Goal: Task Accomplishment & Management: Manage account settings

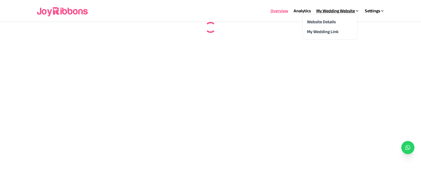
click at [332, 12] on div "My Wedding Website" at bounding box center [337, 11] width 43 height 7
click at [332, 22] on div at bounding box center [210, 27] width 421 height 11
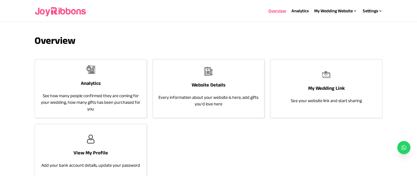
click at [239, 76] on div "Website Details Every information about your website is here; add gifts you'd l…" at bounding box center [208, 87] width 111 height 55
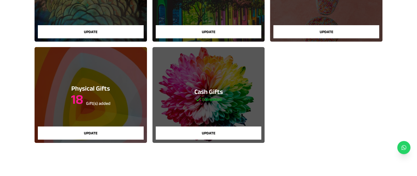
scroll to position [115, 0]
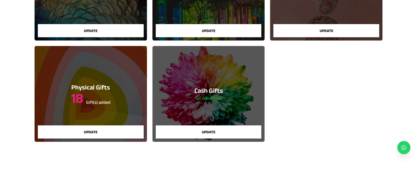
click at [308, 103] on div "Wedding Details Completed Update Love Story Completed Update Wedding Pictures C…" at bounding box center [209, 43] width 348 height 197
click at [339, 24] on button "Update" at bounding box center [326, 30] width 106 height 13
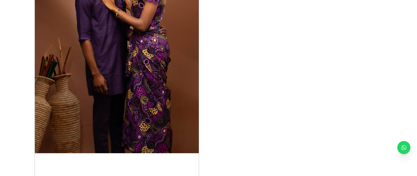
scroll to position [675, 0]
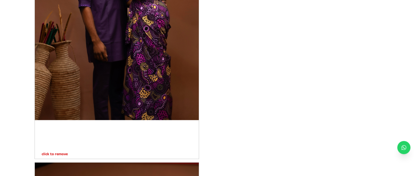
click at [47, 154] on p "click to remove" at bounding box center [51, 153] width 33 height 5
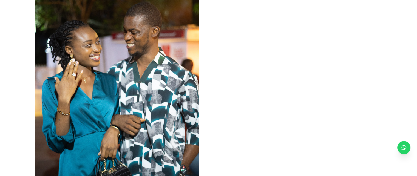
scroll to position [2697, 0]
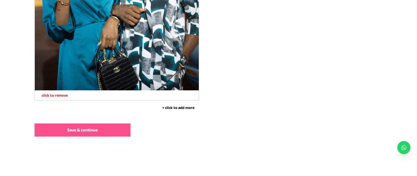
click at [59, 133] on button "Save & continue" at bounding box center [83, 130] width 96 height 13
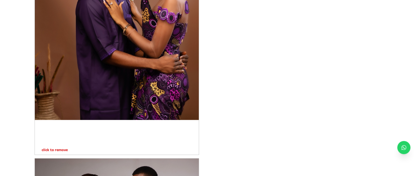
click at [46, 148] on p "click to remove" at bounding box center [51, 149] width 33 height 5
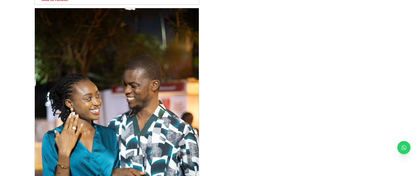
scroll to position [2438, 0]
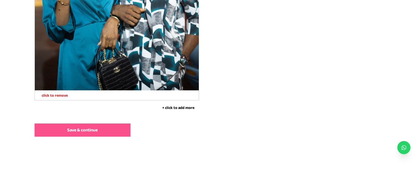
click at [51, 131] on button "Save & continue" at bounding box center [83, 130] width 96 height 13
